Goal: Task Accomplishment & Management: Complete application form

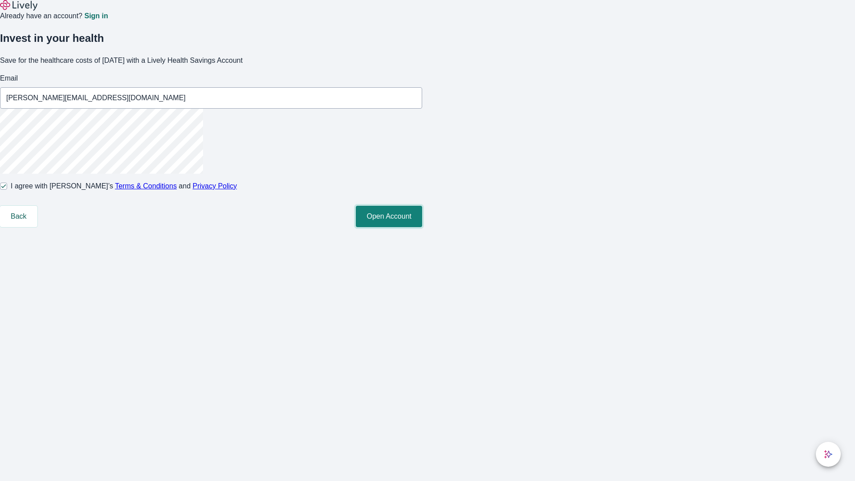
click at [422, 227] on button "Open Account" at bounding box center [389, 216] width 66 height 21
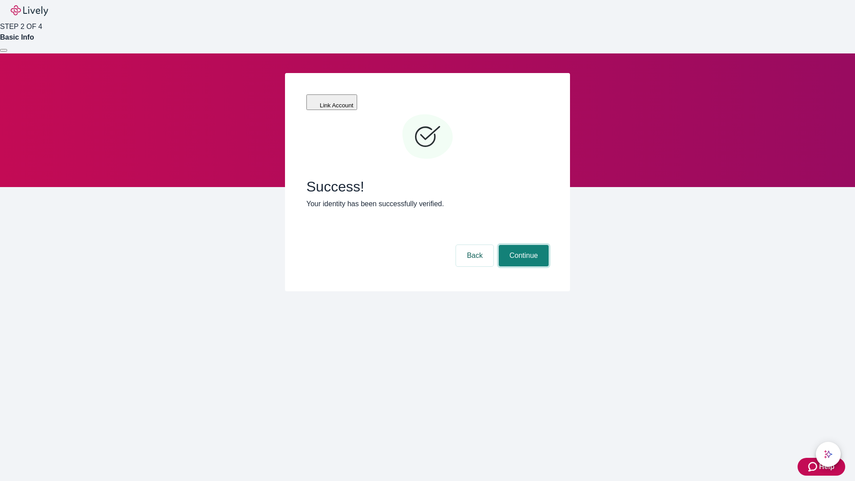
click at [522, 245] on button "Continue" at bounding box center [523, 255] width 50 height 21
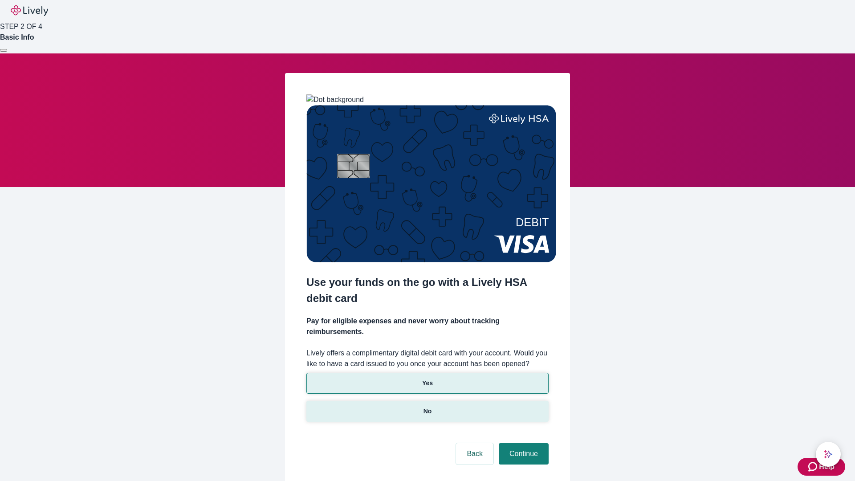
click at [427, 406] on p "No" at bounding box center [427, 410] width 8 height 9
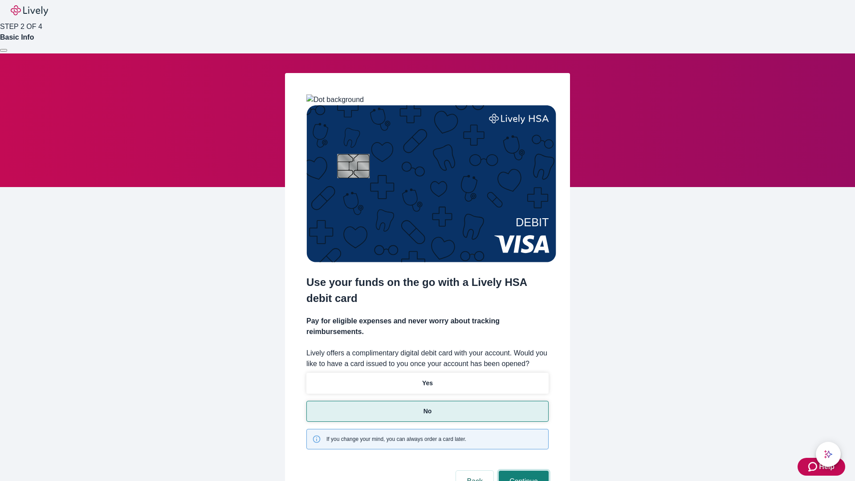
click at [522, 470] on button "Continue" at bounding box center [523, 480] width 50 height 21
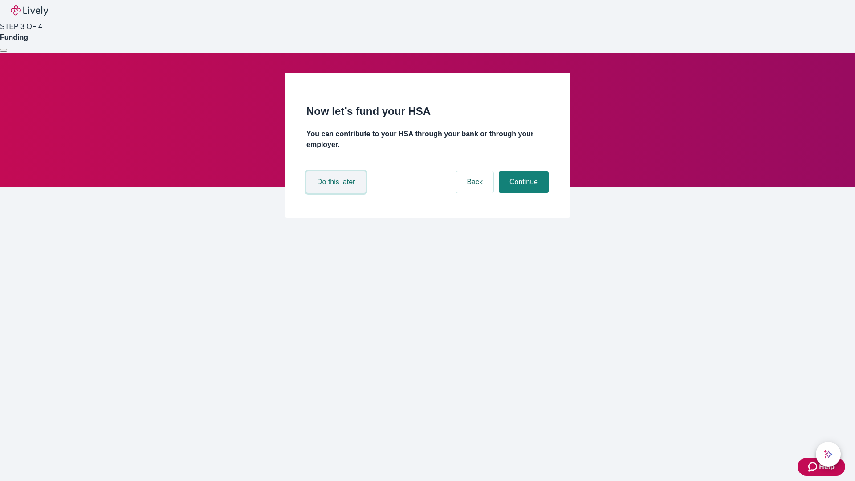
click at [337, 193] on button "Do this later" at bounding box center [335, 181] width 59 height 21
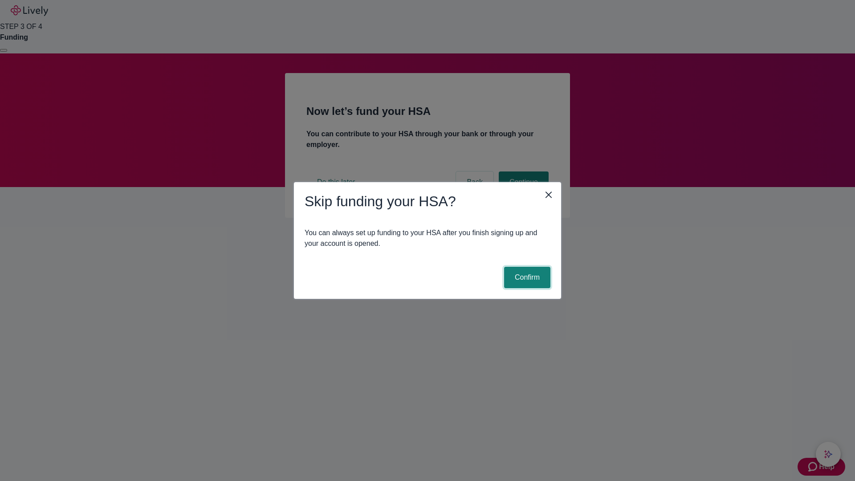
click at [526, 277] on button "Confirm" at bounding box center [527, 277] width 46 height 21
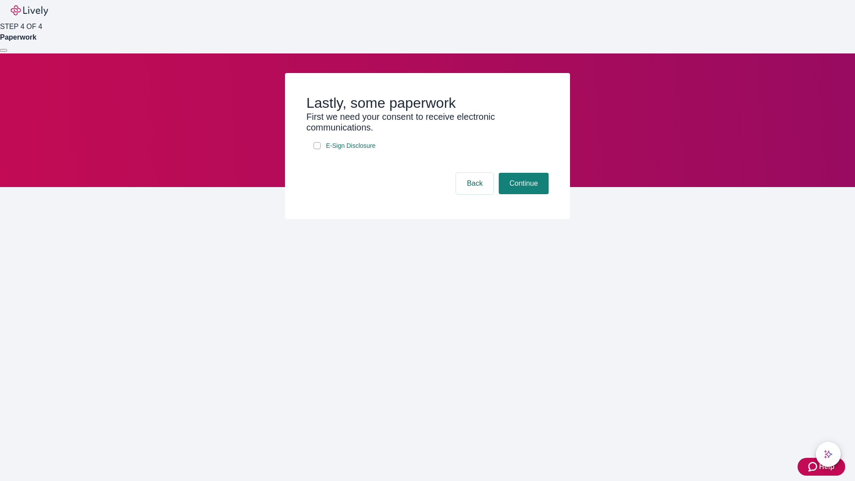
click at [317, 149] on input "E-Sign Disclosure" at bounding box center [316, 145] width 7 height 7
checkbox input "true"
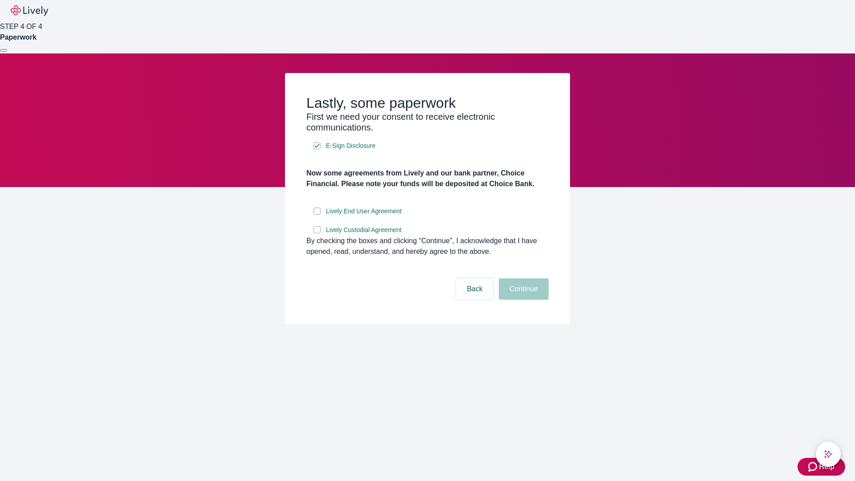
click at [317, 215] on input "Lively End User Agreement" at bounding box center [316, 210] width 7 height 7
checkbox input "true"
click at [317, 233] on input "Lively Custodial Agreement" at bounding box center [316, 229] width 7 height 7
checkbox input "true"
click at [522, 300] on button "Continue" at bounding box center [523, 288] width 50 height 21
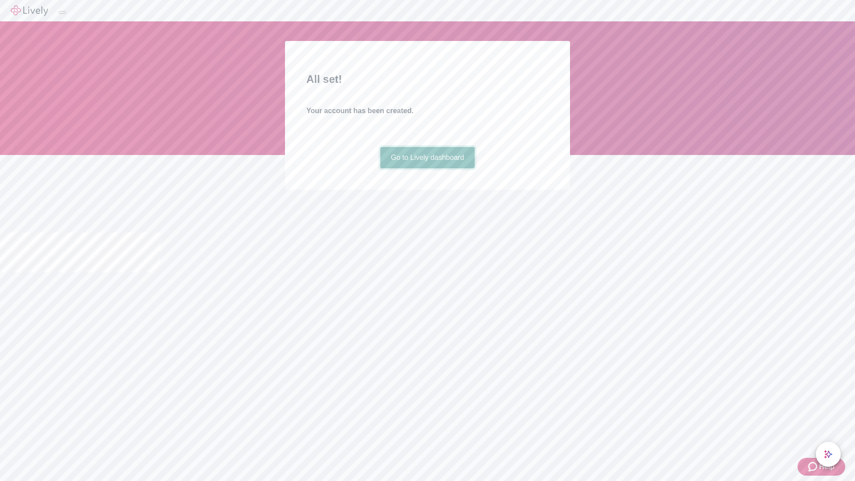
click at [427, 168] on link "Go to Lively dashboard" at bounding box center [427, 157] width 95 height 21
